Goal: Information Seeking & Learning: Learn about a topic

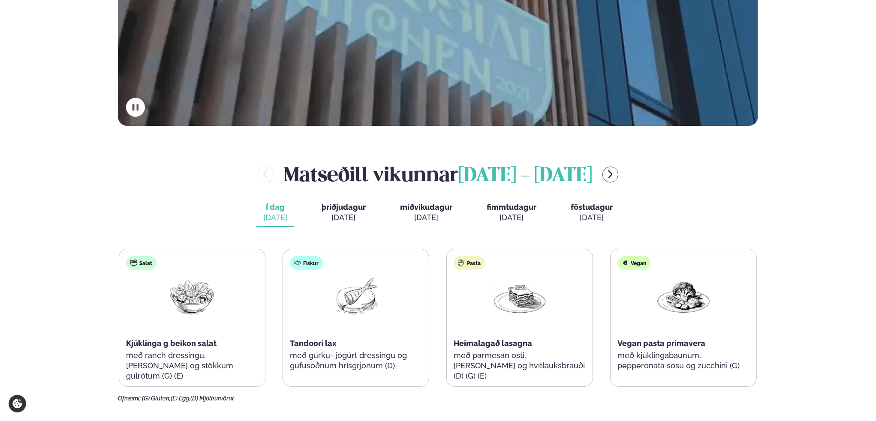
scroll to position [300, 0]
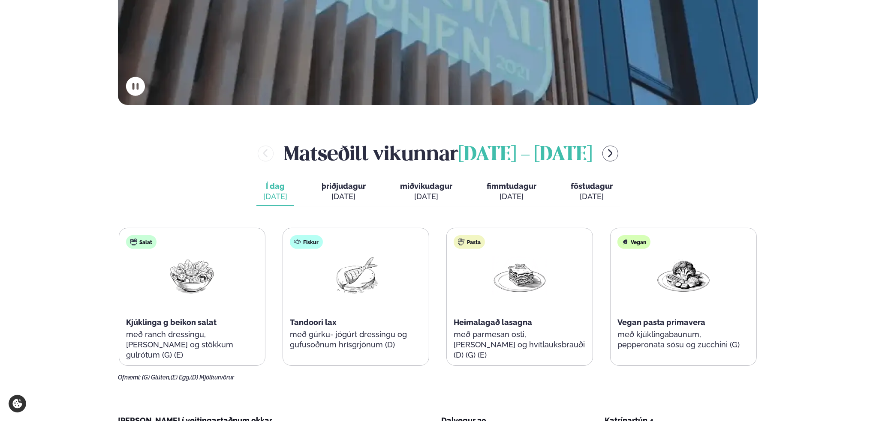
click at [341, 182] on span "þriðjudagur" at bounding box center [343, 186] width 44 height 9
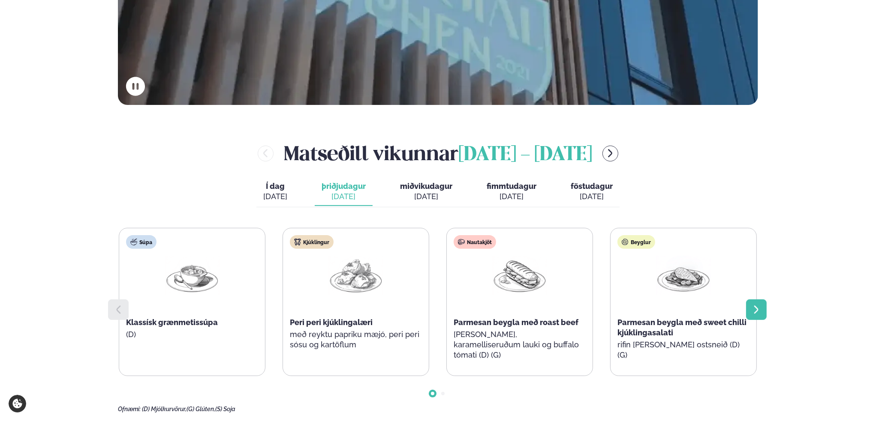
click at [762, 307] on div at bounding box center [756, 310] width 21 height 21
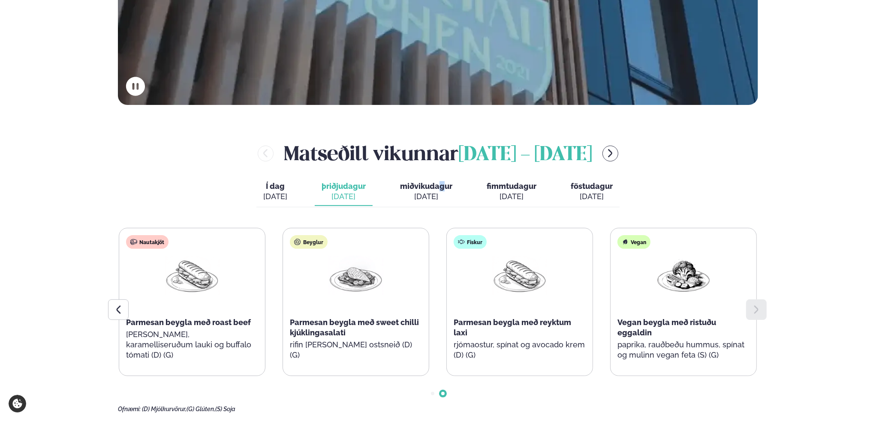
click at [442, 177] on div "[PERSON_NAME] [DATE] - [DATE] Í dag Í d. [DATE] þriðjudagur þri. [DATE] miðviku…" at bounding box center [438, 275] width 640 height 273
click at [433, 188] on span "miðvikudagur" at bounding box center [426, 186] width 52 height 9
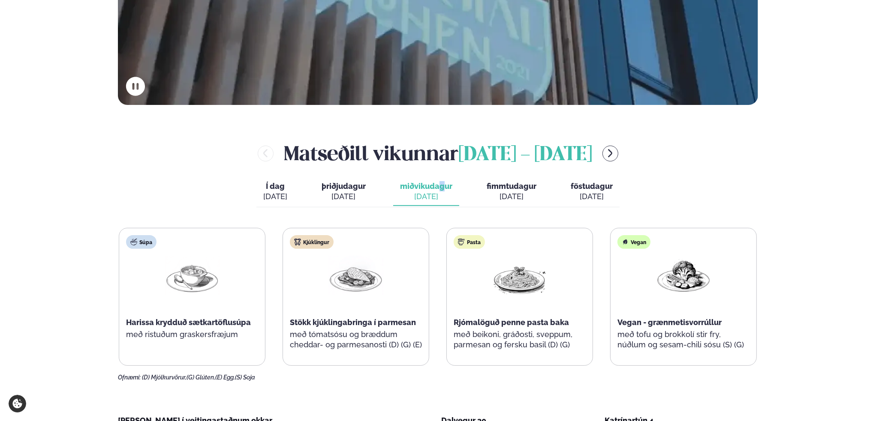
click at [500, 188] on span "fimmtudagur" at bounding box center [511, 186] width 50 height 9
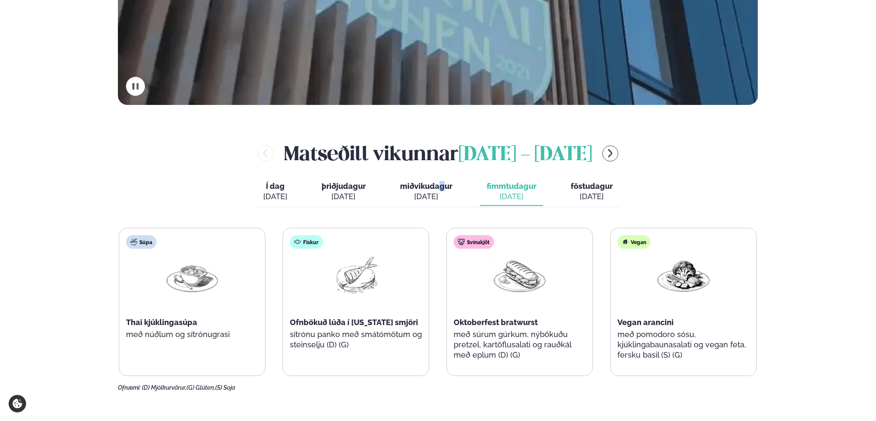
click at [574, 188] on span "föstudagur" at bounding box center [591, 186] width 42 height 9
